Goal: Information Seeking & Learning: Learn about a topic

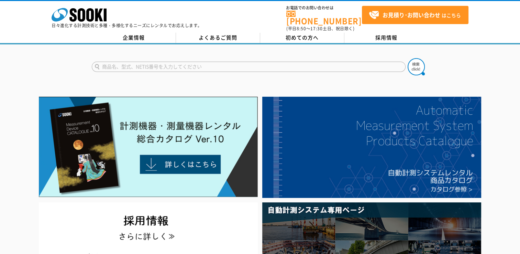
click at [180, 66] on input "text" at bounding box center [249, 67] width 314 height 10
type input "温度計"
click at [415, 61] on img at bounding box center [416, 66] width 17 height 17
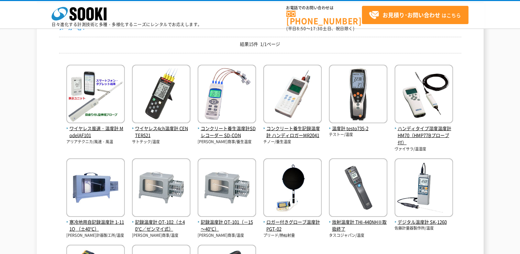
scroll to position [103, 0]
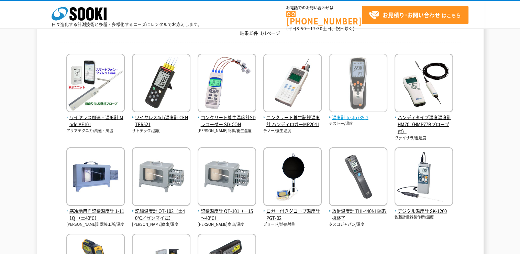
click at [344, 97] on img at bounding box center [358, 84] width 58 height 60
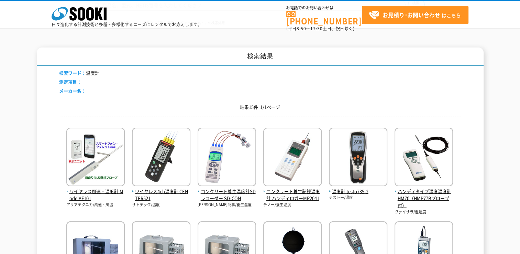
scroll to position [0, 0]
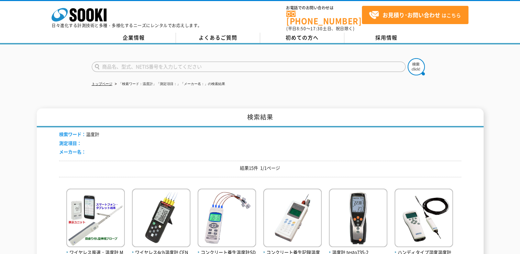
click at [209, 66] on input "text" at bounding box center [249, 67] width 314 height 10
type input "GTC400C"
click at [413, 63] on img at bounding box center [416, 66] width 17 height 17
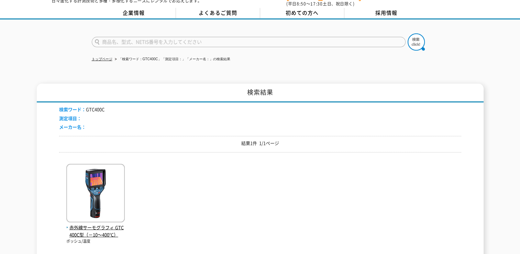
scroll to position [69, 0]
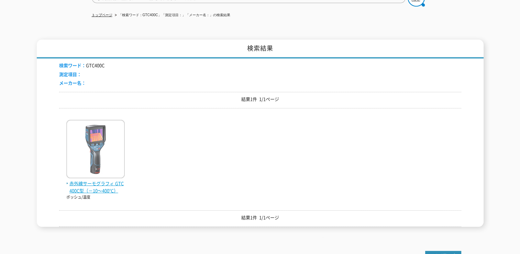
click at [107, 180] on span "赤外線サーモグラフィ GTC400C型（－10～400℃）" at bounding box center [95, 187] width 58 height 14
click at [105, 180] on span "赤外線サーモグラフィ GTC400C型（－10～400℃）" at bounding box center [95, 187] width 58 height 14
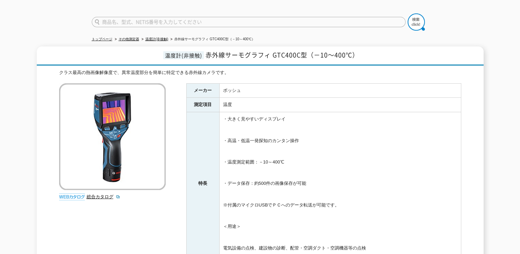
scroll to position [34, 0]
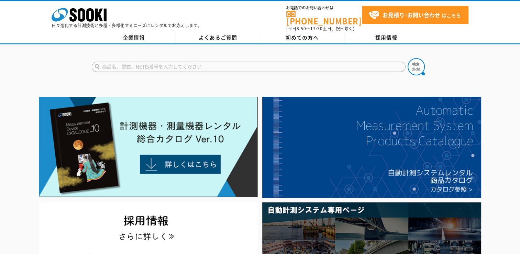
click at [171, 62] on input "text" at bounding box center [249, 67] width 314 height 10
type input "TR52"
click at [408, 58] on button at bounding box center [416, 66] width 17 height 17
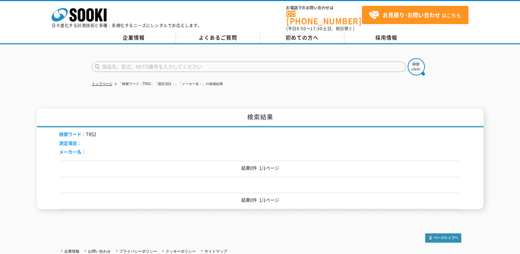
click at [143, 64] on input "text" at bounding box center [249, 67] width 314 height 10
type input "商品名、型式、NETIS番号を入力してください"
drag, startPoint x: 98, startPoint y: 131, endPoint x: 86, endPoint y: 130, distance: 12.0
click at [86, 130] on div "検索ワード： TR52 測定項目： メーカー名：" at bounding box center [260, 143] width 402 height 33
copy li "TR52"
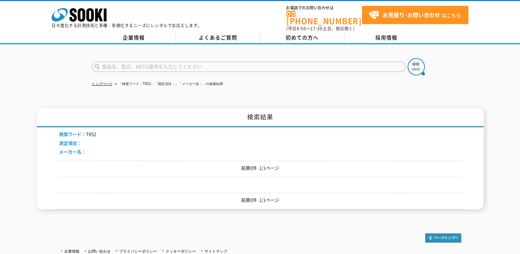
click at [123, 64] on input "text" at bounding box center [249, 67] width 314 height 10
paste input "TR52"
type input "T"
type input "５２I"
click at [408, 58] on button at bounding box center [416, 66] width 17 height 17
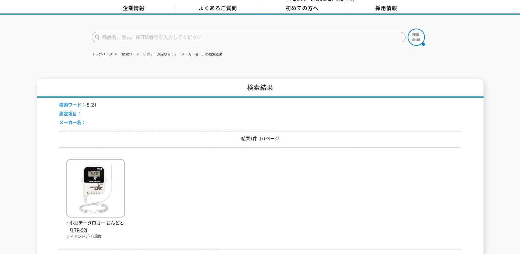
scroll to position [69, 0]
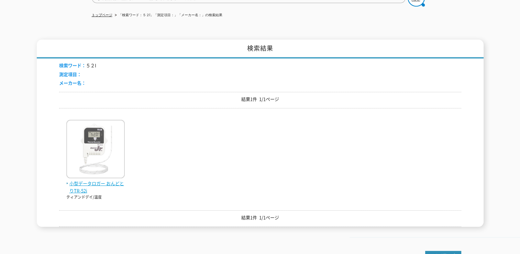
click at [116, 182] on span "小型データロガー おんどとりTR-52i" at bounding box center [95, 187] width 58 height 14
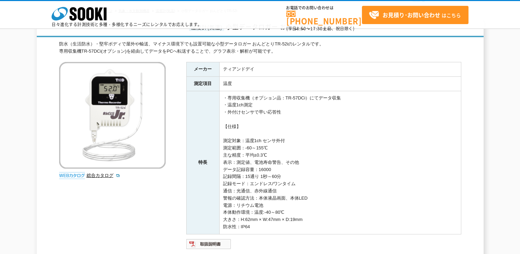
scroll to position [34, 0]
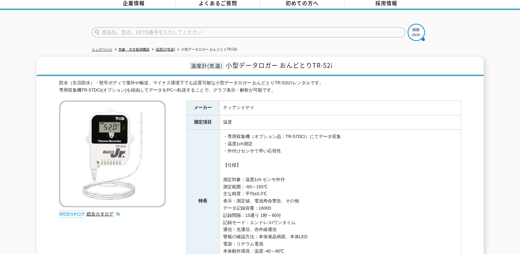
drag, startPoint x: 268, startPoint y: 180, endPoint x: 244, endPoint y: 178, distance: 24.5
click at [244, 178] on td "・専用収集機（オプション品：TR-57DCi）にてデータ収集 ・温度1ch測定 ・外付けセンサで早い応答性 【仕様】 測定対象：温度1ch センサ外付 測定範…" at bounding box center [340, 201] width 242 height 143
drag, startPoint x: 244, startPoint y: 178, endPoint x: 324, endPoint y: 202, distance: 83.7
click at [324, 202] on td "・専用収集機（オプション品：TR-57DCi）にてデータ収集 ・温度1ch測定 ・外付けセンサで早い応答性 【仕様】 測定対象：温度1ch センサ外付 測定範…" at bounding box center [340, 201] width 242 height 143
